Goal: Information Seeking & Learning: Learn about a topic

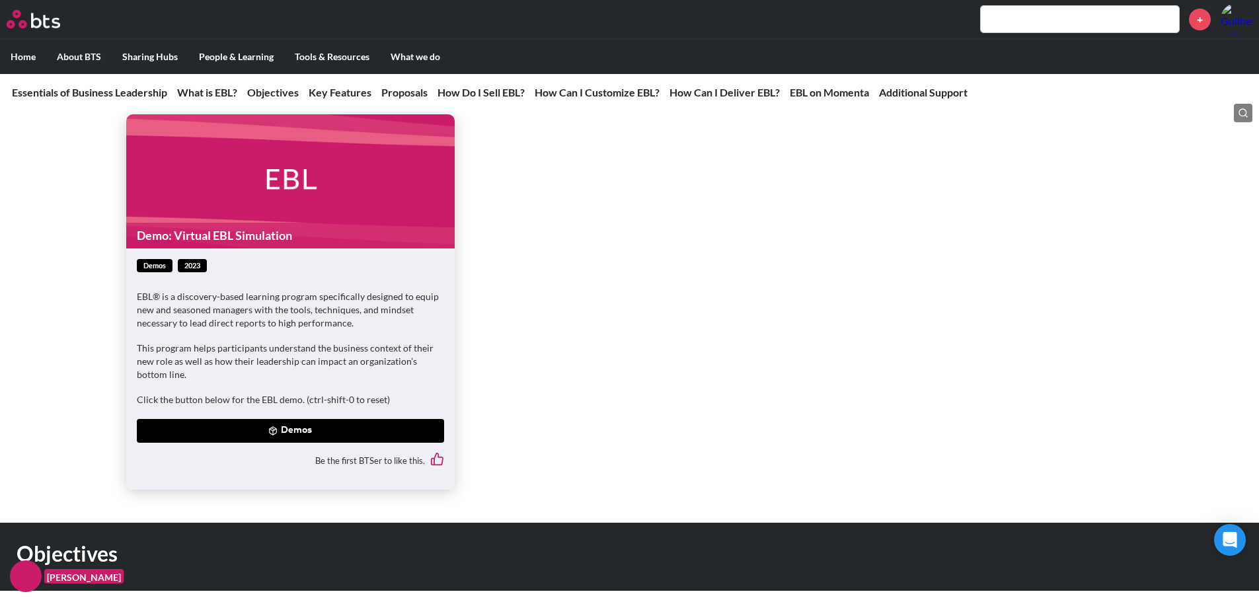
scroll to position [847, 0]
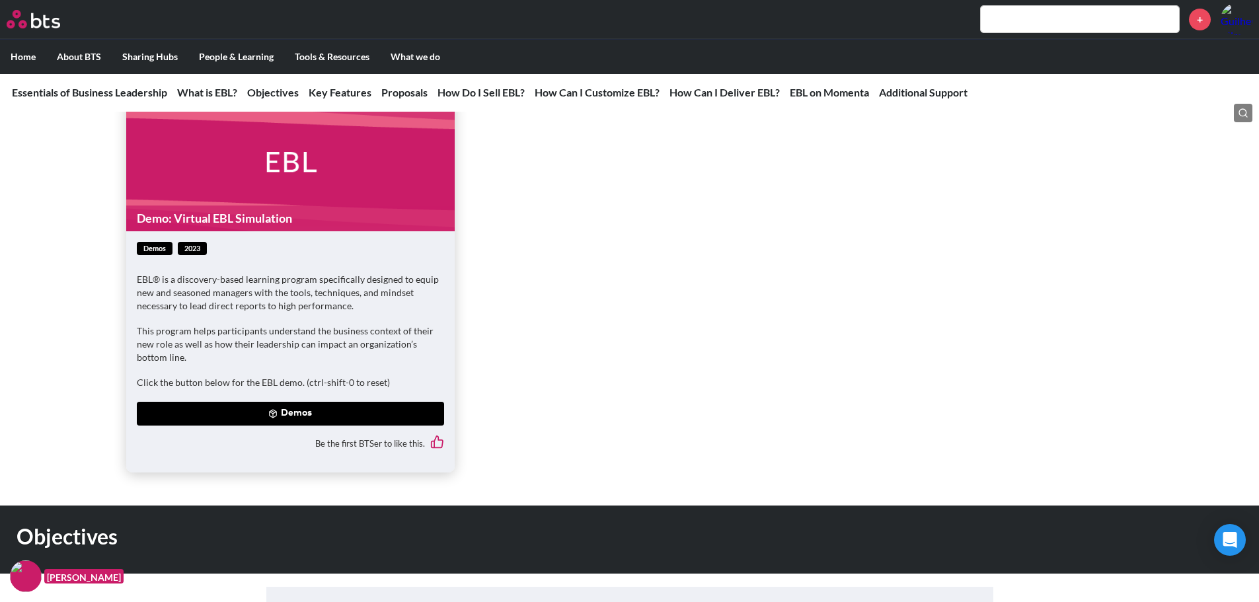
click at [299, 410] on button "Demos" at bounding box center [290, 414] width 307 height 24
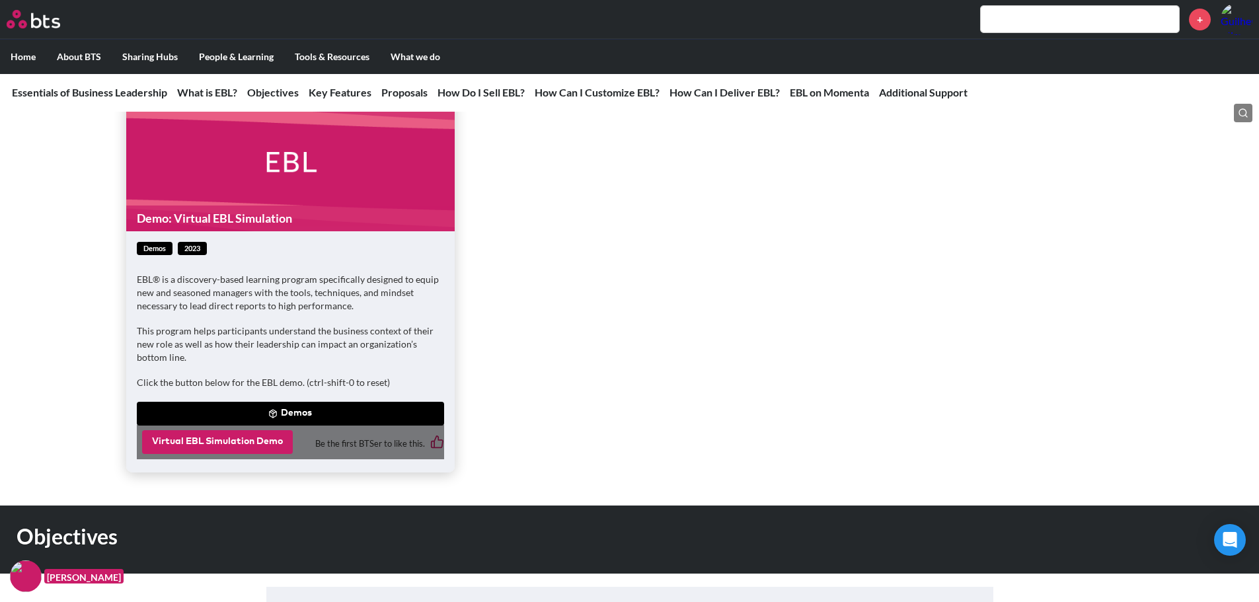
click at [235, 440] on button "Virtual EBL Simulation Demo" at bounding box center [217, 442] width 151 height 24
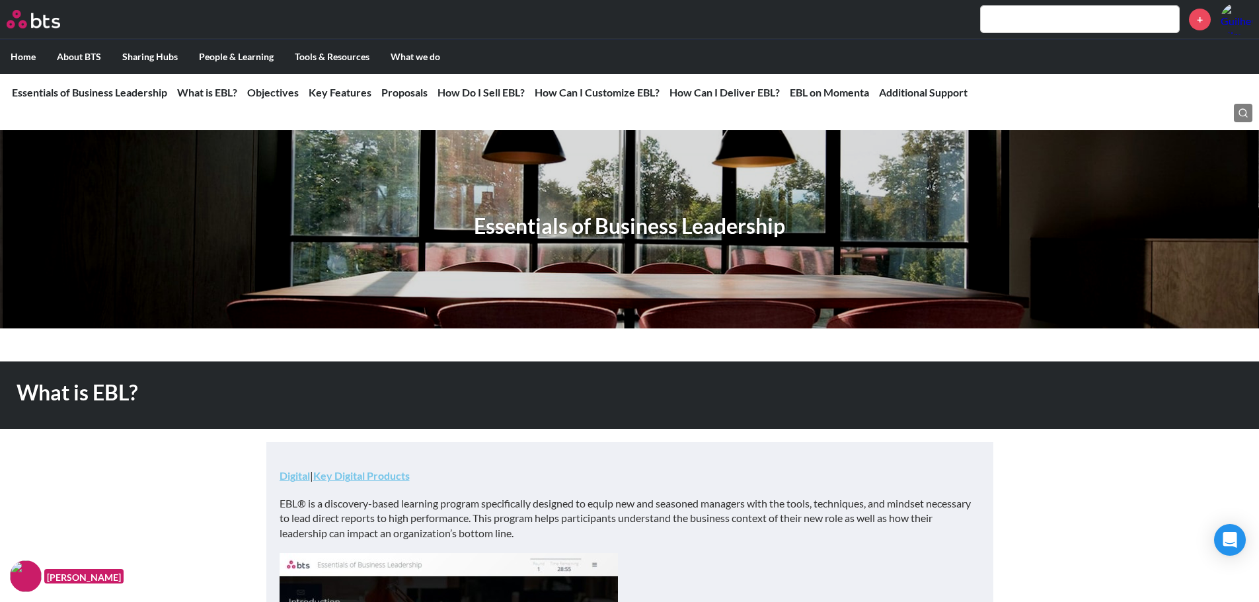
click at [20, 50] on label "Home" at bounding box center [23, 57] width 46 height 34
click at [0, 0] on input "Home" at bounding box center [0, 0] width 0 height 0
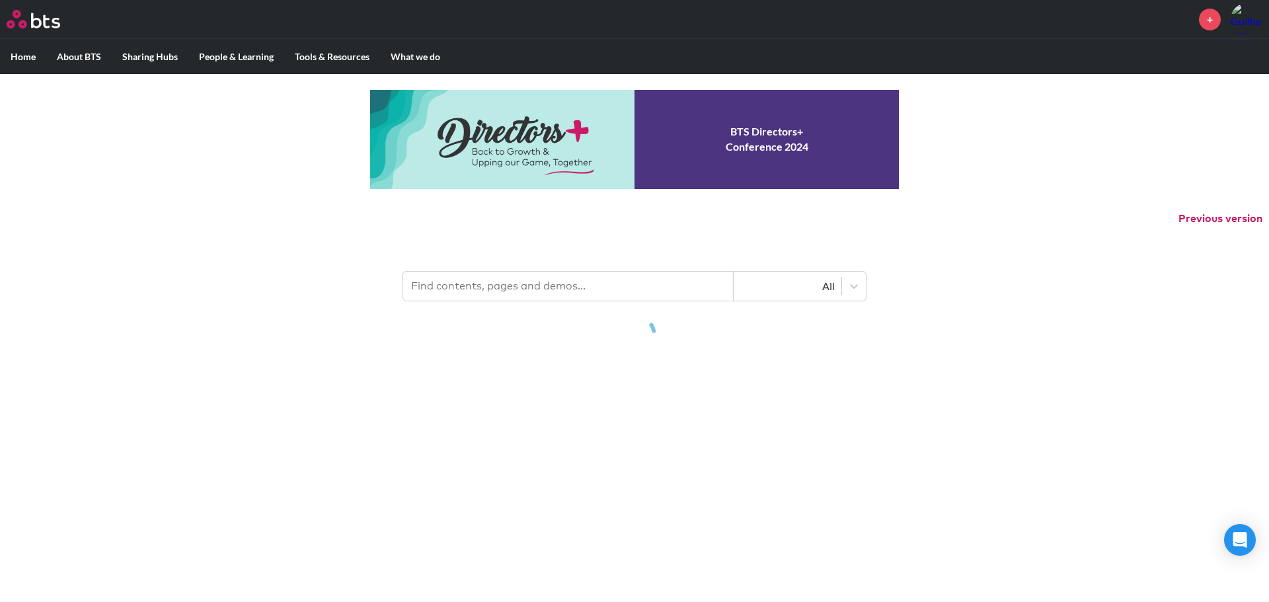
click at [508, 289] on input "text" at bounding box center [568, 286] width 330 height 29
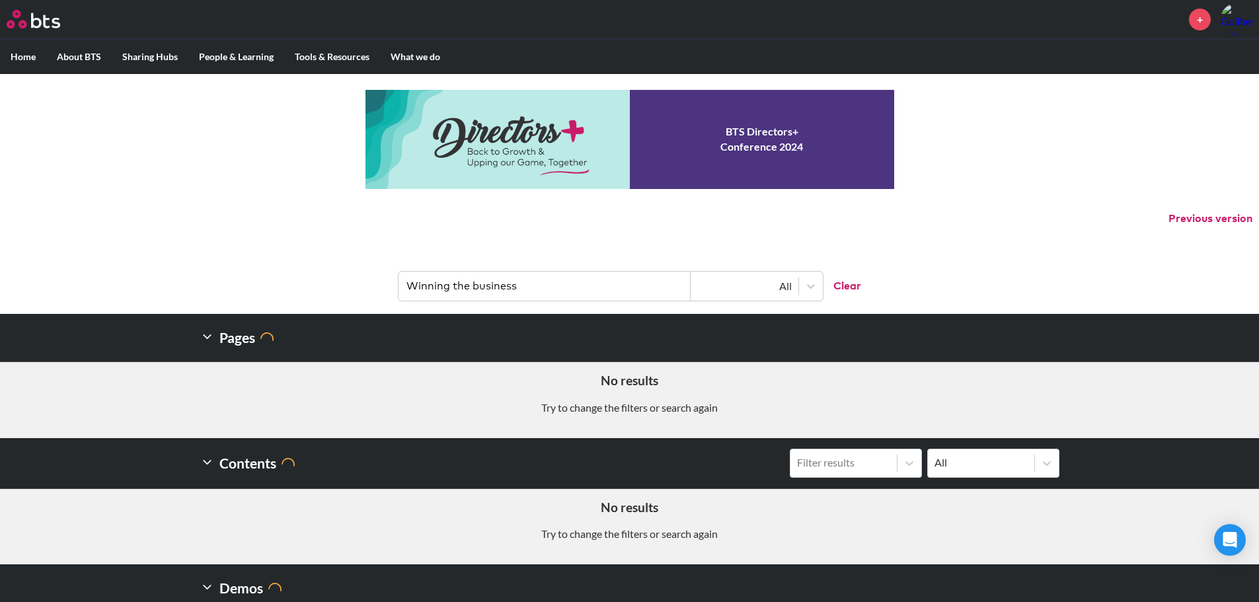
click at [531, 289] on input "Winning the business" at bounding box center [545, 286] width 292 height 29
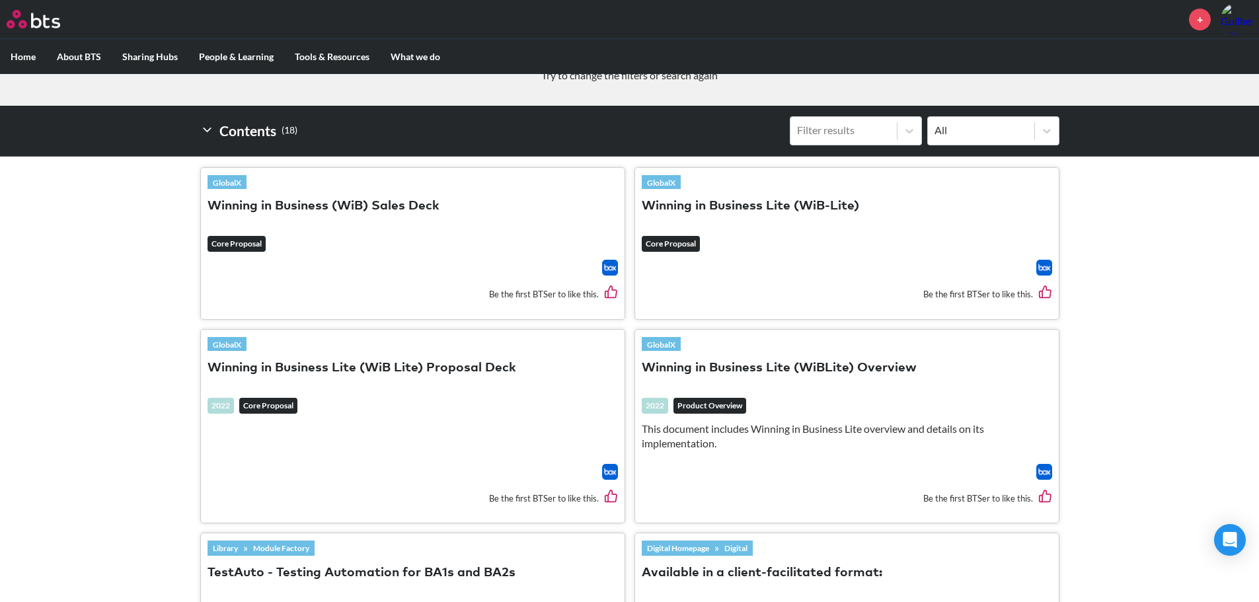
scroll to position [330, 0]
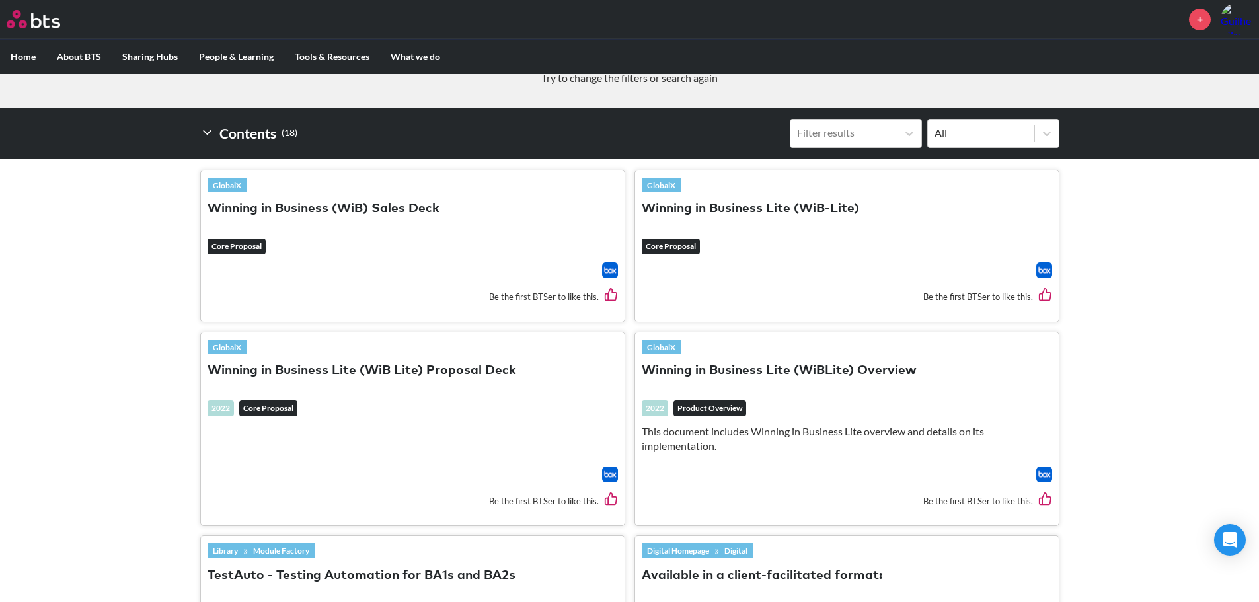
type input "Winning in"
click at [777, 213] on button "Winning in Business Lite (WiB-Lite)" at bounding box center [750, 209] width 217 height 18
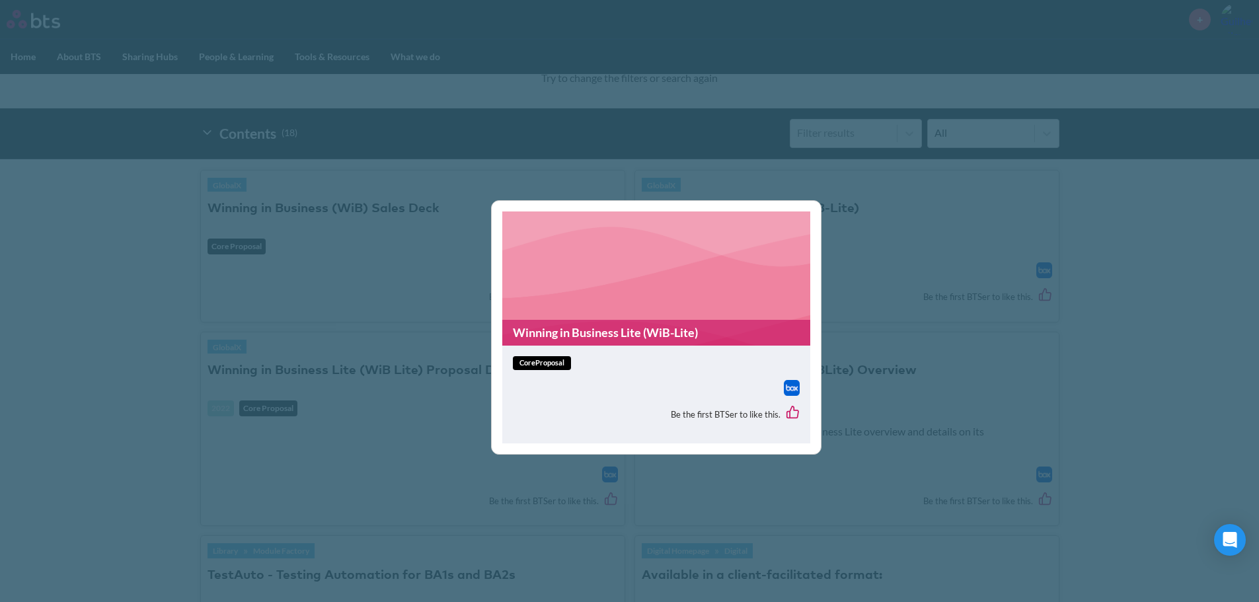
click at [793, 389] on img at bounding box center [792, 388] width 16 height 16
click at [138, 316] on div "Winning in Business Lite (WiB-Lite) coreProposal Be the first BTSer to like thi…" at bounding box center [629, 301] width 1259 height 602
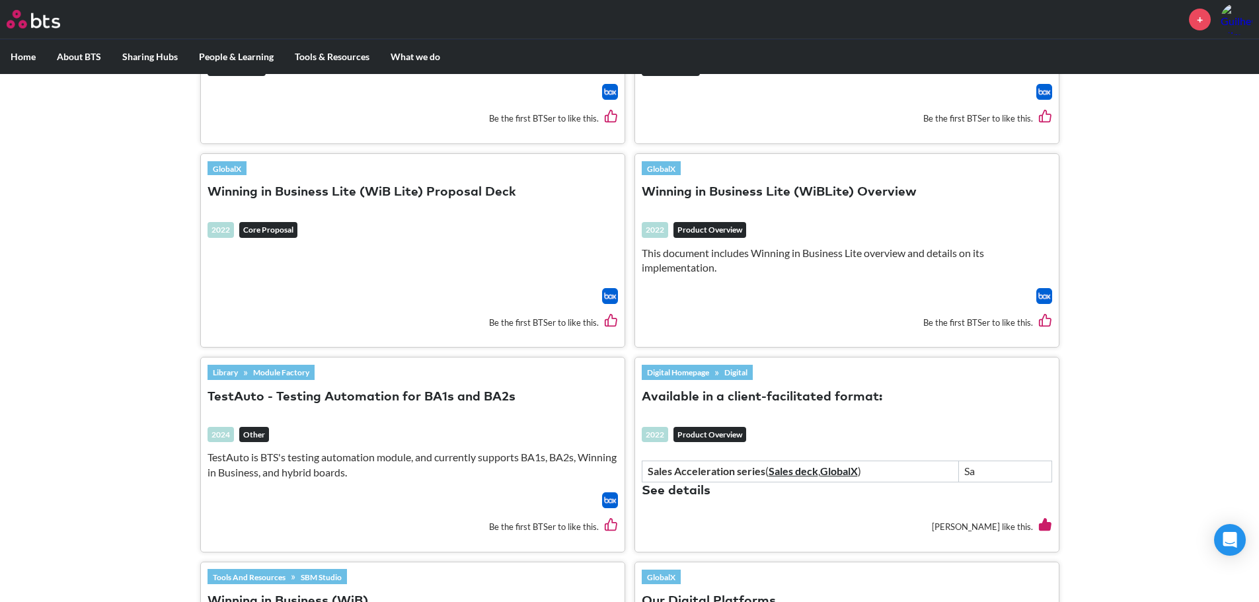
scroll to position [509, 0]
click at [1046, 295] on img at bounding box center [1044, 295] width 16 height 16
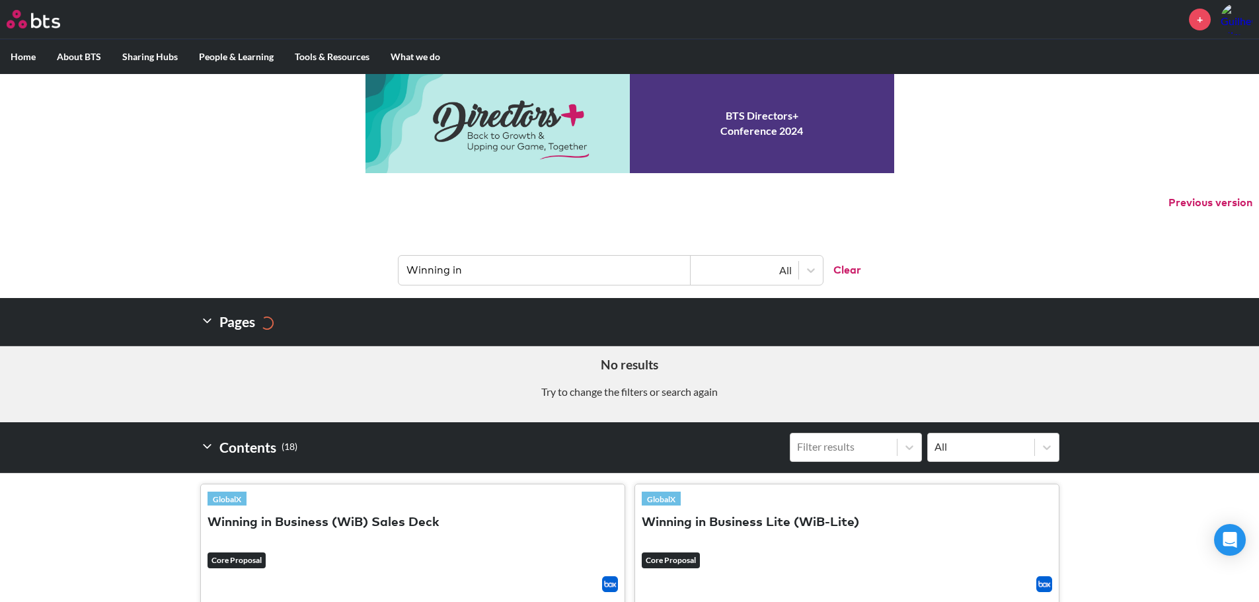
scroll to position [0, 0]
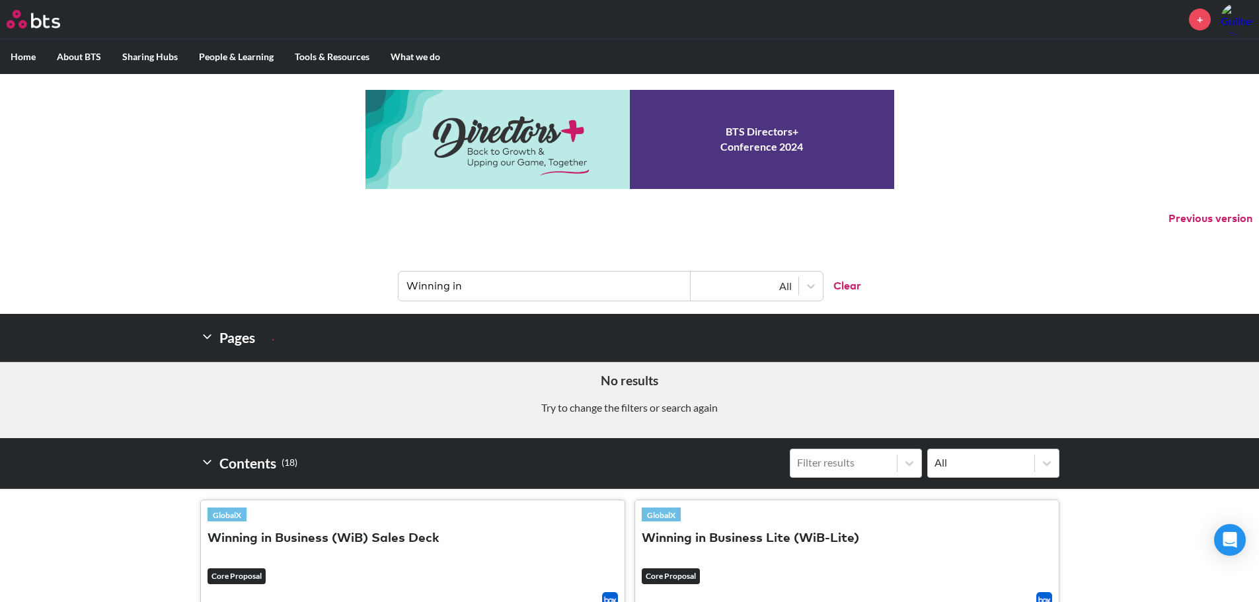
click at [489, 285] on input "Winning in" at bounding box center [545, 286] width 292 height 29
